Goal: Task Accomplishment & Management: Manage account settings

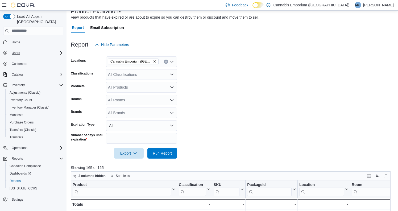
scroll to position [10, 0]
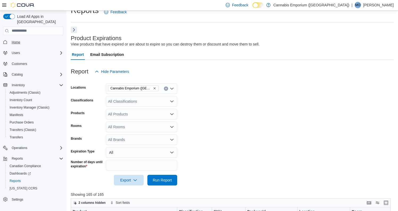
click at [18, 40] on span "Home" at bounding box center [16, 42] width 9 height 4
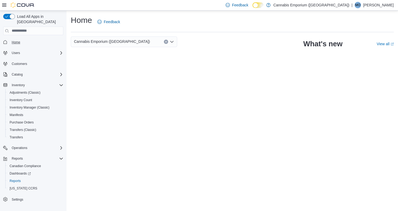
click at [18, 40] on span "Home" at bounding box center [16, 42] width 9 height 6
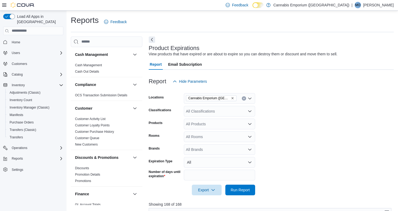
scroll to position [163, 0]
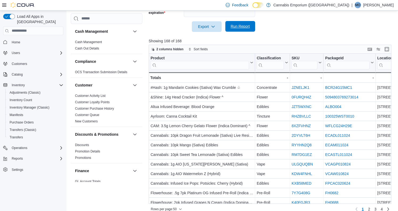
click at [240, 27] on span "Run Report" at bounding box center [240, 26] width 19 height 5
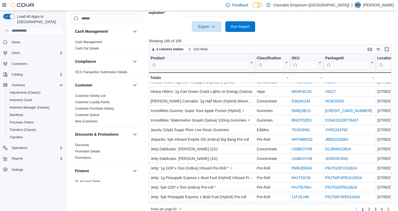
scroll to position [232, 0]
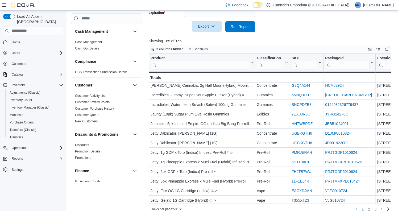
drag, startPoint x: 291, startPoint y: 211, endPoint x: 208, endPoint y: 26, distance: 202.8
click at [208, 26] on span "Export" at bounding box center [206, 26] width 23 height 11
click at [232, 26] on span "Run Report" at bounding box center [240, 26] width 19 height 5
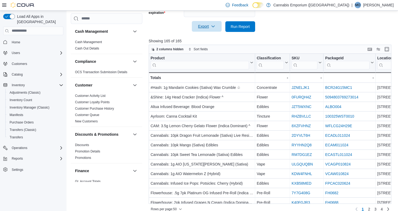
click at [207, 29] on span "Export" at bounding box center [206, 26] width 23 height 11
click at [211, 35] on span "Export to Excel" at bounding box center [208, 37] width 24 height 4
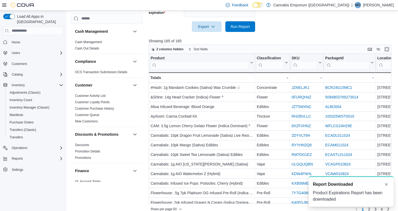
scroll to position [0, 0]
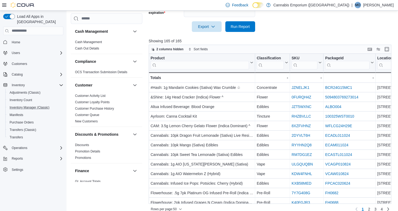
click at [35, 106] on button "Inventory Manager (Classic)" at bounding box center [35, 107] width 60 height 7
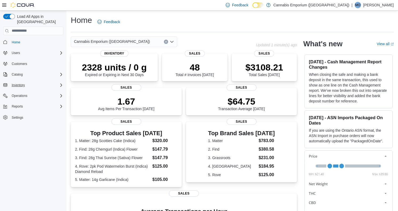
click at [21, 83] on span "Inventory" at bounding box center [18, 85] width 13 height 4
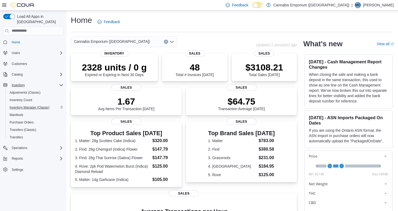
click at [30, 105] on span "Inventory Manager (Classic)" at bounding box center [30, 107] width 40 height 4
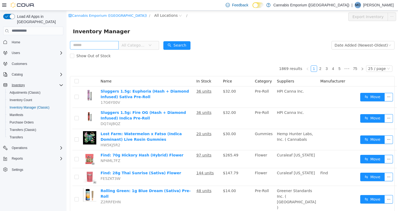
click at [105, 46] on input "text" at bounding box center [94, 45] width 49 height 9
type input "****"
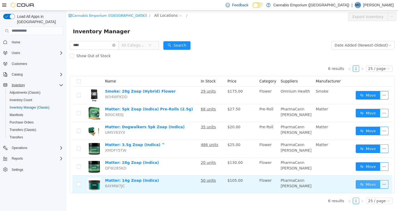
click at [371, 185] on button "Move" at bounding box center [368, 184] width 24 height 9
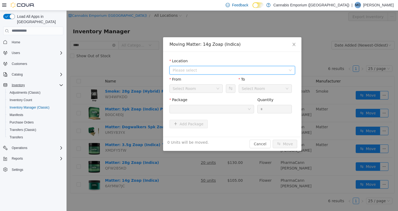
click at [252, 71] on span "Please select" at bounding box center [229, 69] width 113 height 5
click at [244, 89] on span "[STREET_ADDRESS]" at bounding box center [238, 89] width 112 height 7
click at [229, 89] on button "Swap" at bounding box center [230, 88] width 9 height 9
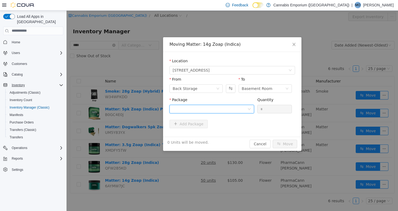
click at [226, 110] on div at bounding box center [210, 109] width 75 height 8
click at [230, 88] on button "Swap" at bounding box center [230, 88] width 9 height 9
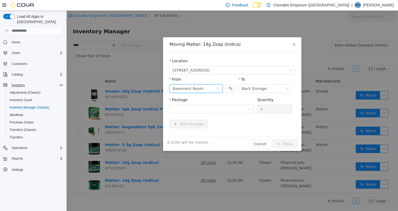
click at [220, 90] on div "Basement Room" at bounding box center [196, 88] width 53 height 9
click at [229, 90] on button "Swap" at bounding box center [230, 88] width 9 height 9
click at [216, 88] on div "Back Storage" at bounding box center [194, 88] width 43 height 8
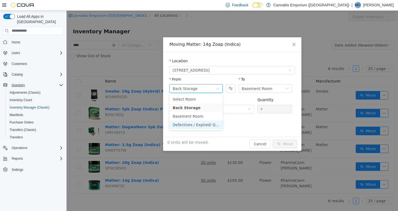
click at [200, 125] on li "Defectives / Expired/ Quarantined" at bounding box center [196, 124] width 53 height 9
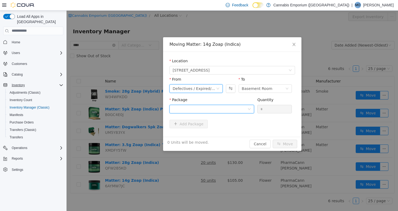
click at [220, 107] on div at bounding box center [210, 109] width 75 height 8
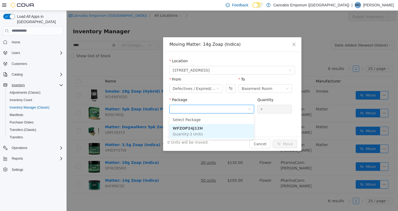
click at [215, 130] on li "WFZOP24J12H Quantity : 3 Units" at bounding box center [212, 131] width 85 height 14
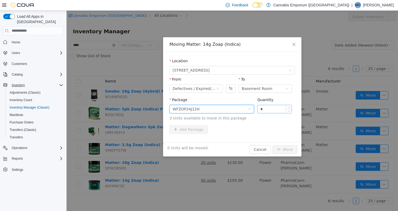
click at [271, 108] on input "*" at bounding box center [275, 109] width 34 height 8
type input "*"
click at [289, 149] on button "Move" at bounding box center [285, 149] width 24 height 9
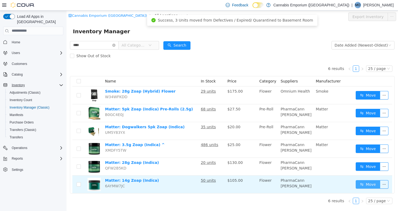
click at [368, 183] on button "Move" at bounding box center [368, 184] width 24 height 9
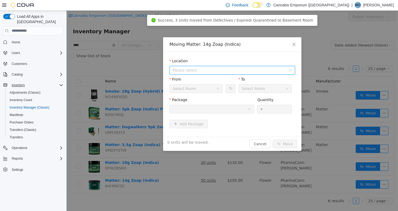
click at [229, 71] on span "Please select" at bounding box center [229, 69] width 113 height 5
click at [225, 93] on div "All Locations 2460 Williamsbridge Rd" at bounding box center [233, 85] width 126 height 20
click at [225, 89] on span "[STREET_ADDRESS]" at bounding box center [238, 89] width 112 height 7
click at [227, 85] on button "Swap" at bounding box center [230, 88] width 9 height 9
click at [225, 102] on div "Package" at bounding box center [212, 101] width 85 height 8
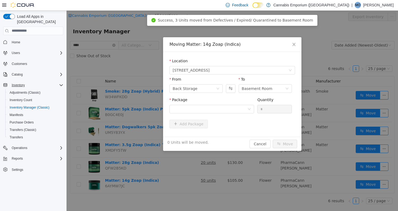
click at [227, 113] on div "Package" at bounding box center [212, 106] width 85 height 18
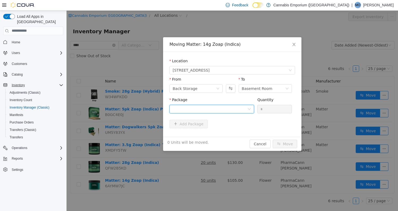
click at [231, 109] on div at bounding box center [210, 109] width 75 height 8
click at [229, 88] on button "Swap" at bounding box center [230, 88] width 9 height 9
click at [227, 111] on div at bounding box center [210, 109] width 75 height 8
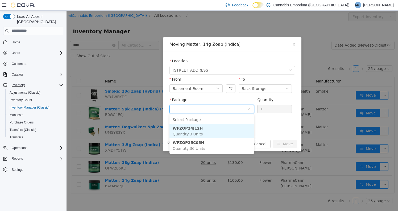
click at [224, 134] on li "WFZOP24J12H Quantity : 3 Units" at bounding box center [212, 131] width 85 height 14
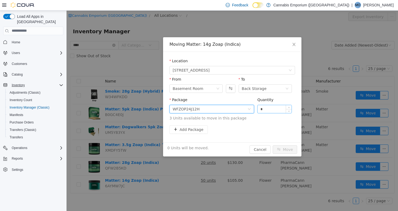
click at [268, 109] on input "*" at bounding box center [275, 109] width 34 height 8
type input "*"
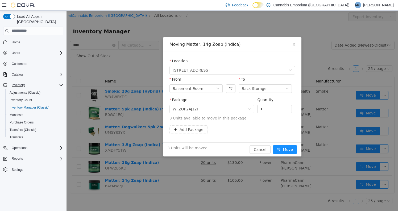
click at [285, 154] on div "3 Units will be moved. Cancel Move" at bounding box center [232, 149] width 138 height 14
click at [286, 151] on button "Move" at bounding box center [285, 149] width 24 height 9
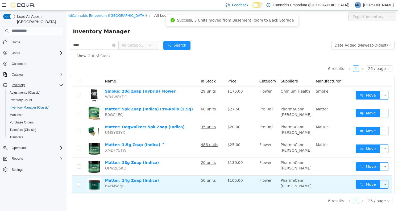
click at [367, 179] on td "Move" at bounding box center [373, 184] width 39 height 18
click at [367, 183] on button "Move" at bounding box center [368, 184] width 24 height 9
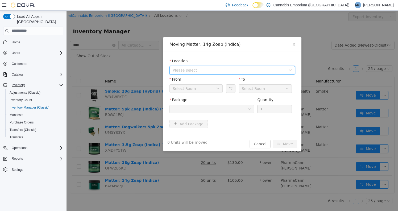
click at [249, 69] on span "Please select" at bounding box center [229, 69] width 113 height 5
click at [238, 91] on span "[STREET_ADDRESS]" at bounding box center [238, 89] width 112 height 7
click at [232, 89] on button "Swap" at bounding box center [230, 88] width 9 height 9
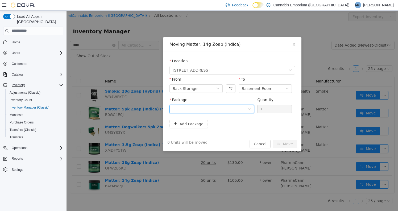
click at [225, 109] on div at bounding box center [210, 109] width 75 height 8
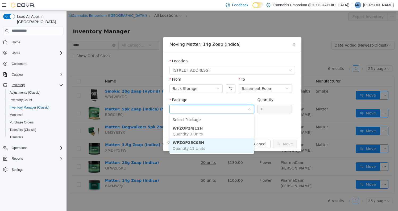
click at [217, 143] on li "WFZOP25C05H Quantity : 11 Units" at bounding box center [212, 145] width 85 height 14
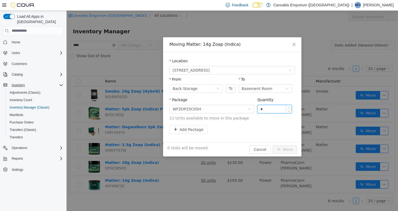
click at [267, 110] on input "*" at bounding box center [275, 109] width 34 height 8
type input "**"
click at [286, 150] on button "Move" at bounding box center [285, 149] width 24 height 9
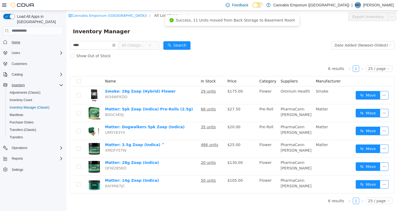
click at [13, 40] on span "Home" at bounding box center [16, 42] width 9 height 4
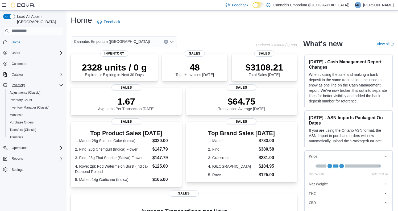
click at [19, 72] on span "Catalog" at bounding box center [17, 74] width 11 height 4
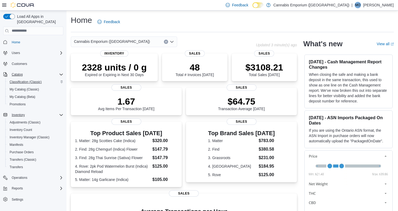
click at [23, 80] on span "Classification (Classic)" at bounding box center [26, 82] width 32 height 4
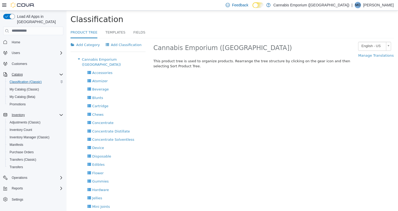
click at [87, 34] on link "Product Tree" at bounding box center [84, 32] width 27 height 11
click at [92, 28] on link "Product Tree" at bounding box center [84, 32] width 27 height 11
click at [102, 59] on span "Cannabis Emporium ([GEOGRAPHIC_DATA])" at bounding box center [101, 61] width 39 height 9
click at [112, 68] on div "Accessories Delete" at bounding box center [108, 72] width 75 height 8
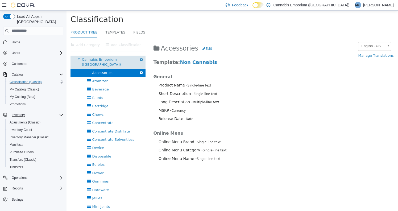
click at [110, 60] on span "Cannabis Emporium ([GEOGRAPHIC_DATA])" at bounding box center [101, 61] width 39 height 9
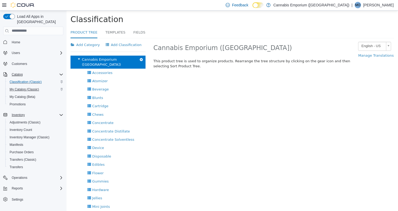
click at [24, 87] on span "My Catalog (Classic)" at bounding box center [25, 89] width 30 height 4
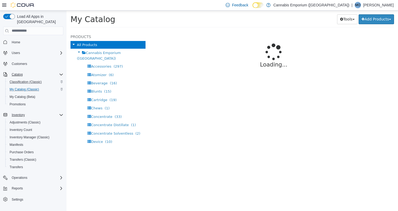
select select "**********"
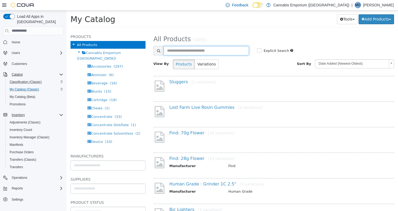
click at [180, 50] on input "text" at bounding box center [206, 50] width 85 height 9
type input "**********"
select select "**********"
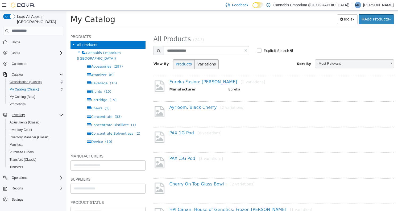
click at [208, 66] on button "Variations" at bounding box center [207, 64] width 24 height 10
select select "**********"
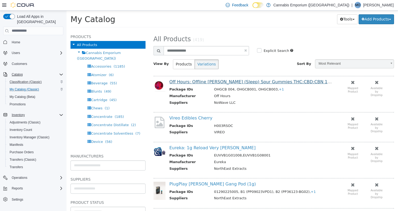
click at [271, 81] on link "Off Hours: Offline Cherry Berry (Sleep) Sour Gummies THC:CBD:CBN 10:10:4 =" at bounding box center [258, 81] width 177 height 5
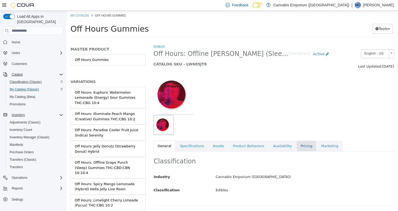
click at [304, 146] on link "Pricing" at bounding box center [307, 145] width 20 height 11
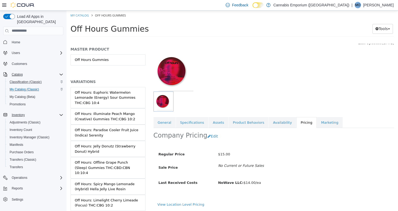
scroll to position [30, 0]
click at [210, 131] on button "Edit" at bounding box center [214, 136] width 14 height 10
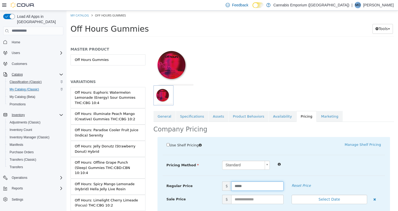
click at [254, 185] on input "*****" at bounding box center [257, 185] width 52 height 9
click at [279, 118] on link "Availability" at bounding box center [282, 116] width 27 height 11
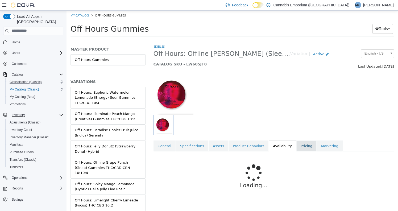
click at [299, 147] on link "Pricing" at bounding box center [307, 145] width 20 height 11
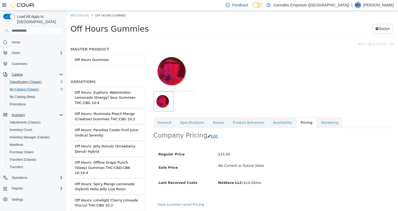
scroll to position [30, 0]
click at [211, 131] on button "Edit" at bounding box center [214, 136] width 14 height 10
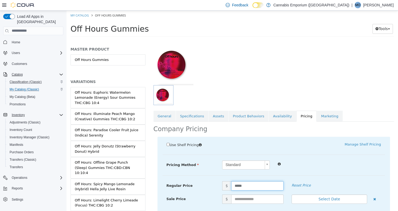
drag, startPoint x: 250, startPoint y: 185, endPoint x: 216, endPoint y: 184, distance: 33.8
click at [216, 184] on div "Regular Price $ ***** Reset Price" at bounding box center [274, 185] width 223 height 9
type input "**"
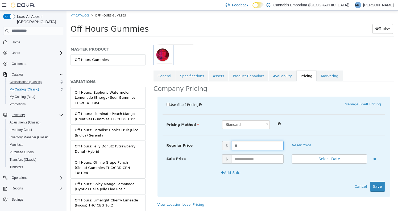
scroll to position [76, 0]
click at [377, 182] on button "Save" at bounding box center [377, 187] width 15 height 10
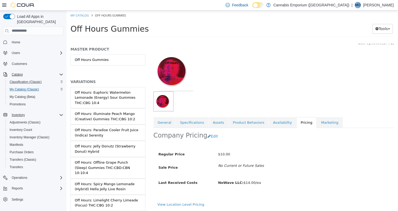
scroll to position [0, 0]
click at [20, 87] on span "My Catalog (Classic)" at bounding box center [25, 89] width 30 height 4
click at [29, 87] on span "My Catalog (Classic)" at bounding box center [25, 89] width 30 height 4
click at [26, 39] on span "Home" at bounding box center [37, 42] width 54 height 7
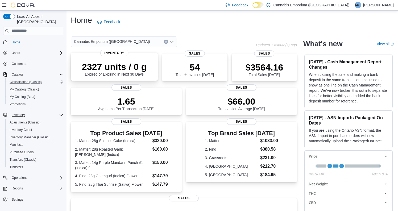
click at [134, 67] on p "2327 units / 0 g" at bounding box center [114, 66] width 65 height 11
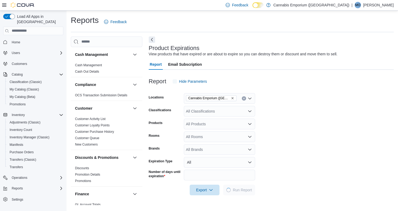
scroll to position [12, 0]
